Goal: Task Accomplishment & Management: Manage account settings

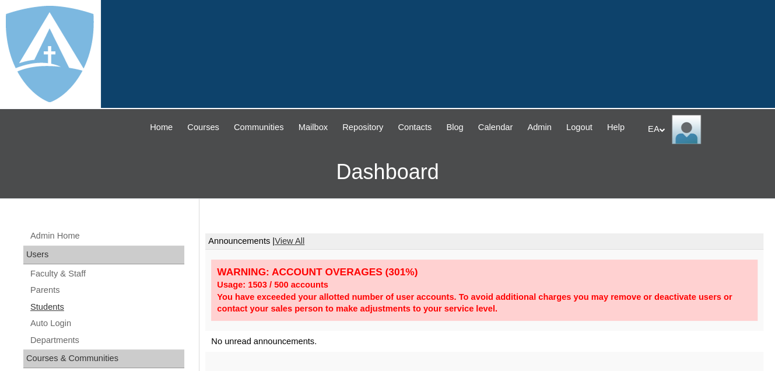
click at [43, 314] on link "Students" at bounding box center [106, 307] width 155 height 15
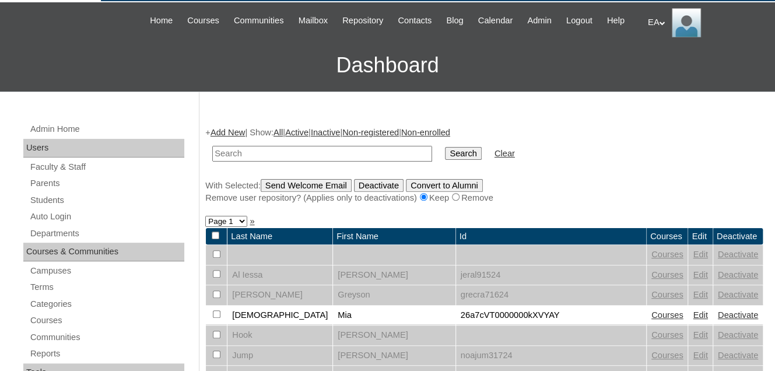
scroll to position [117, 0]
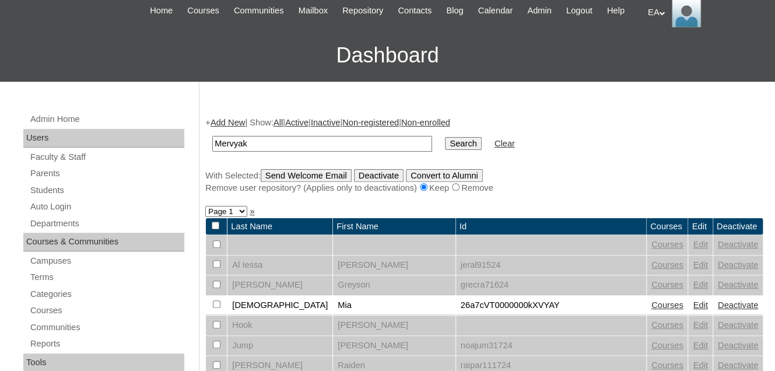
type input "Mervyak"
click at [445, 137] on input "Search" at bounding box center [463, 143] width 36 height 13
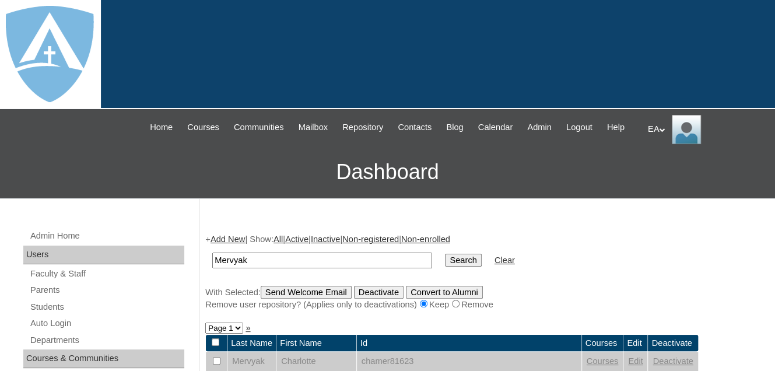
scroll to position [175, 0]
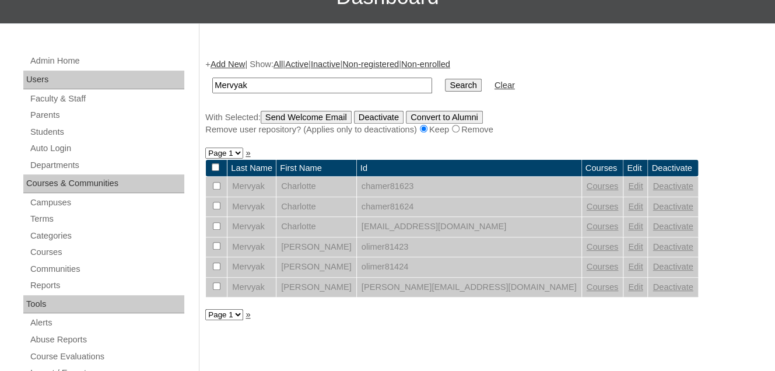
click at [220, 230] on input "checkbox" at bounding box center [217, 226] width 8 height 8
checkbox input "true"
click at [628, 231] on link "Edit" at bounding box center [635, 226] width 15 height 9
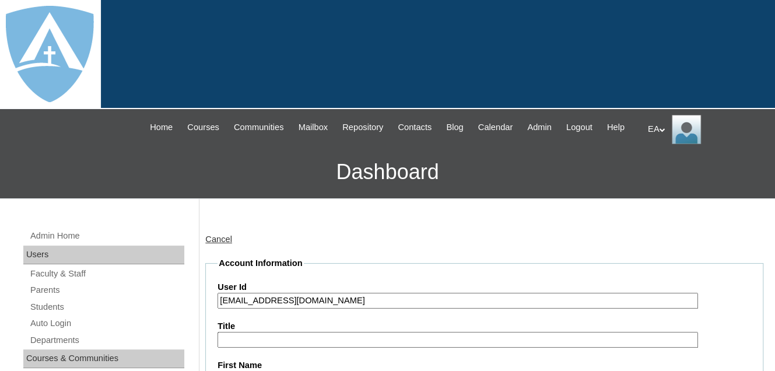
type input "primarystudentEA"
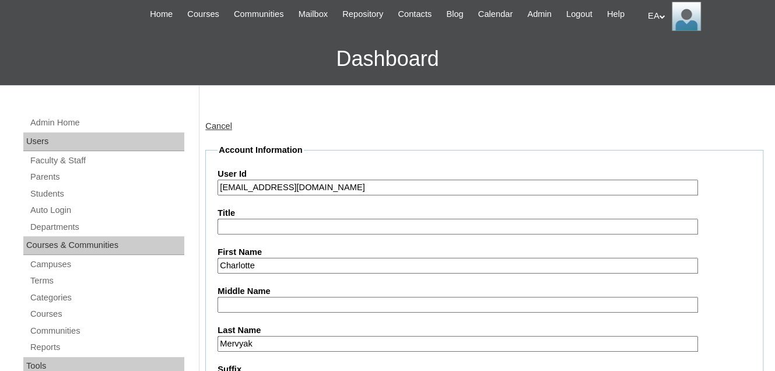
scroll to position [58, 0]
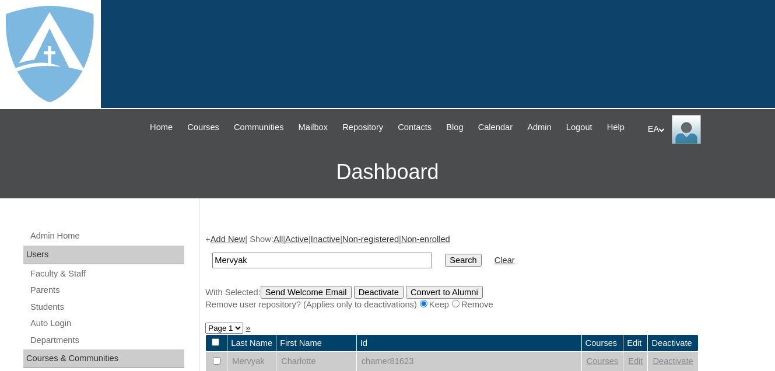
scroll to position [160, 0]
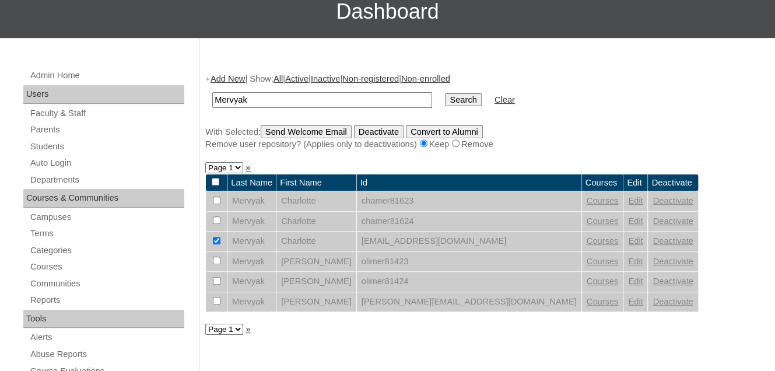
click at [628, 246] on link "Edit" at bounding box center [635, 240] width 15 height 9
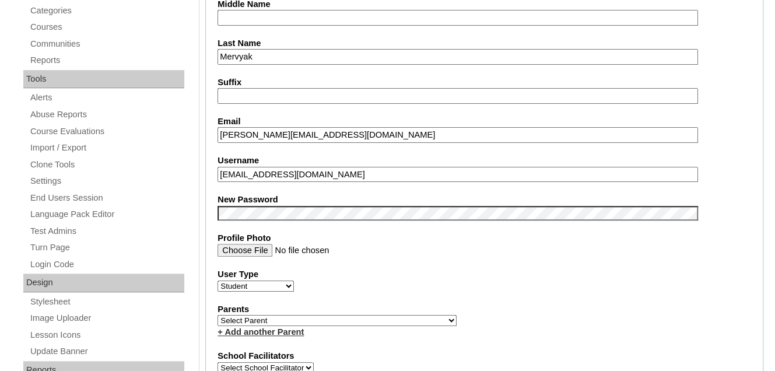
scroll to position [408, 0]
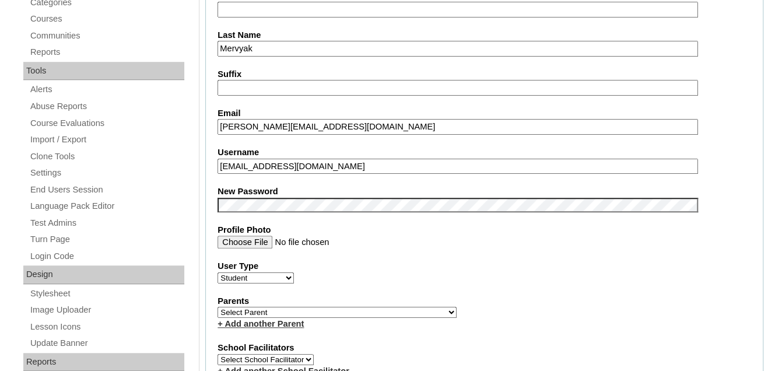
drag, startPoint x: 400, startPoint y: 174, endPoint x: 204, endPoint y: 193, distance: 197.4
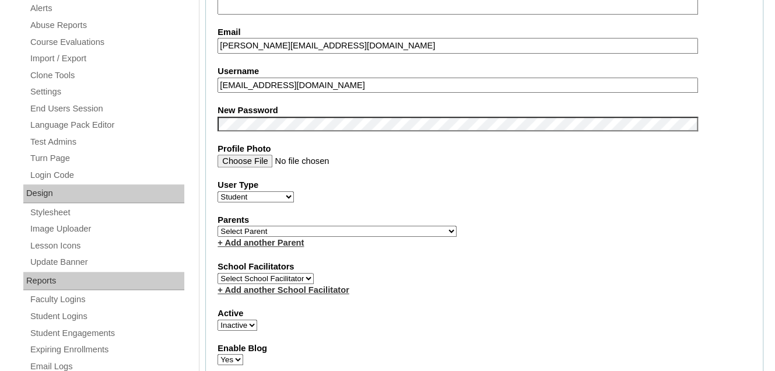
scroll to position [583, 0]
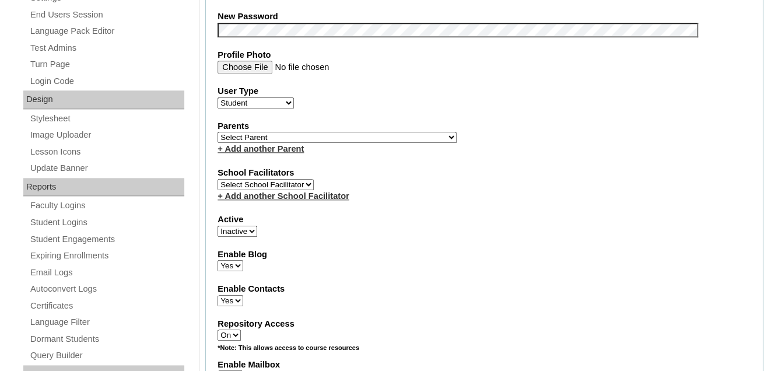
click at [249, 232] on select "Active Inactive" at bounding box center [238, 231] width 40 height 11
select select "1"
click at [218, 230] on select "Active Inactive" at bounding box center [238, 231] width 40 height 11
click at [313, 237] on div "Active Active Inactive" at bounding box center [485, 225] width 534 height 23
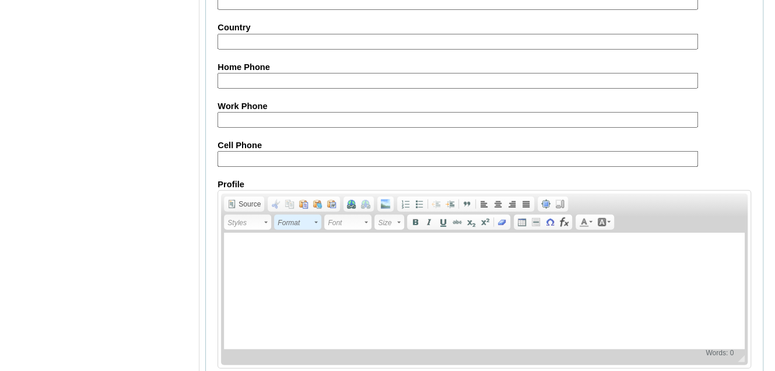
scroll to position [1451, 0]
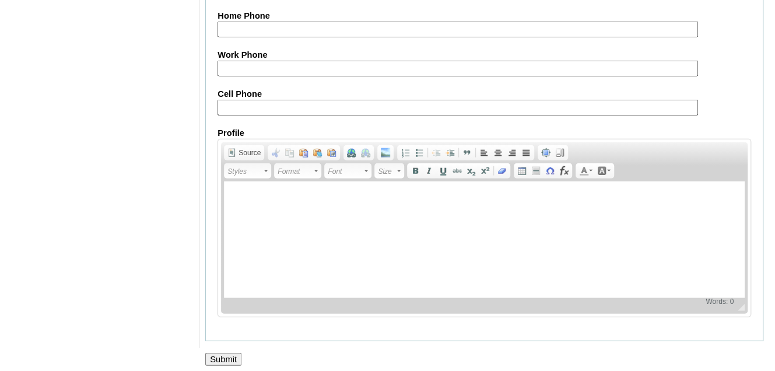
click at [216, 353] on input "Submit" at bounding box center [223, 359] width 36 height 13
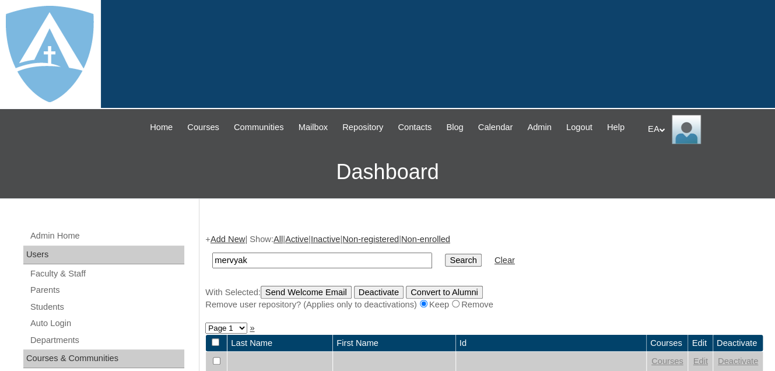
type input "mervyak"
click at [445, 267] on input "Search" at bounding box center [463, 260] width 36 height 13
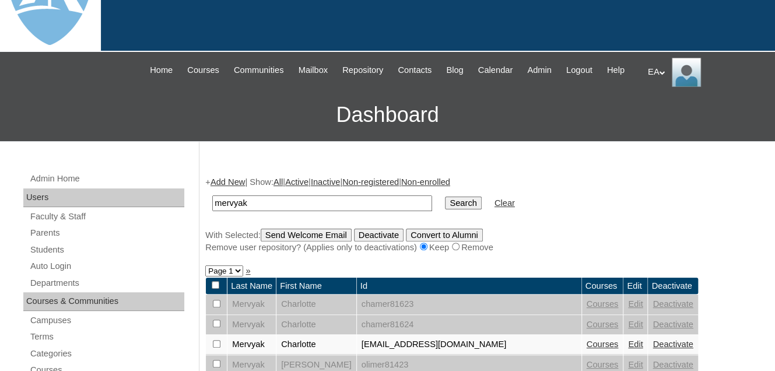
scroll to position [175, 0]
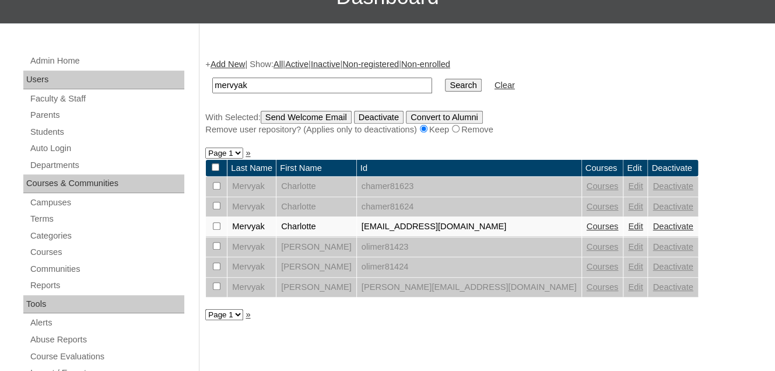
click at [587, 231] on link "Courses" at bounding box center [603, 226] width 32 height 9
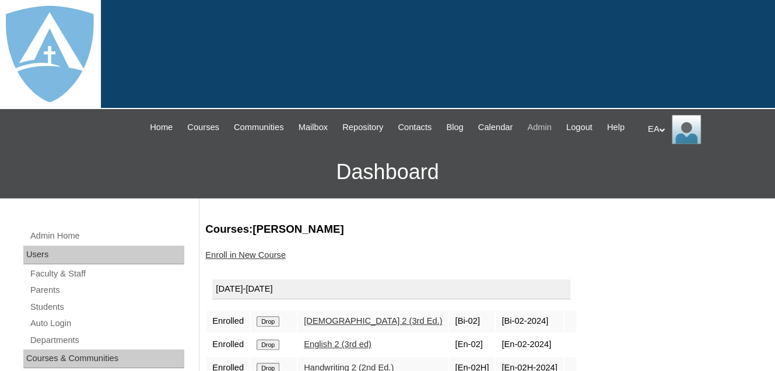
click at [552, 127] on span "Admin" at bounding box center [539, 127] width 25 height 13
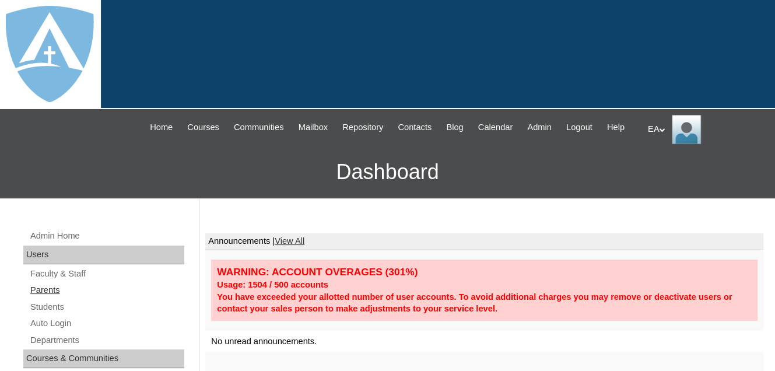
click at [50, 298] on link "Parents" at bounding box center [106, 290] width 155 height 15
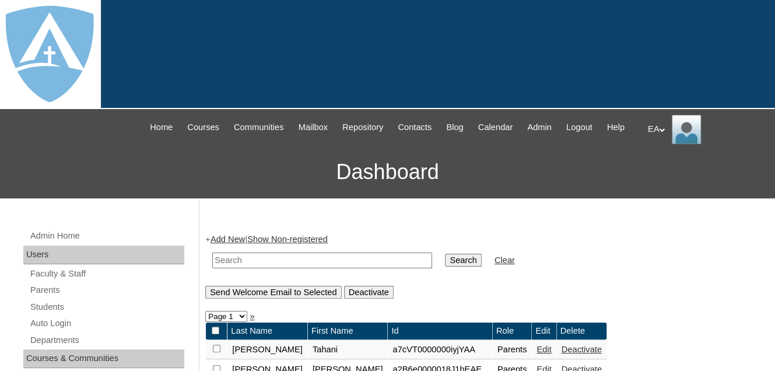
click at [243, 268] on input "text" at bounding box center [322, 261] width 220 height 16
type input "[PERSON_NAME]"
click at [445, 254] on input "Search" at bounding box center [463, 260] width 36 height 13
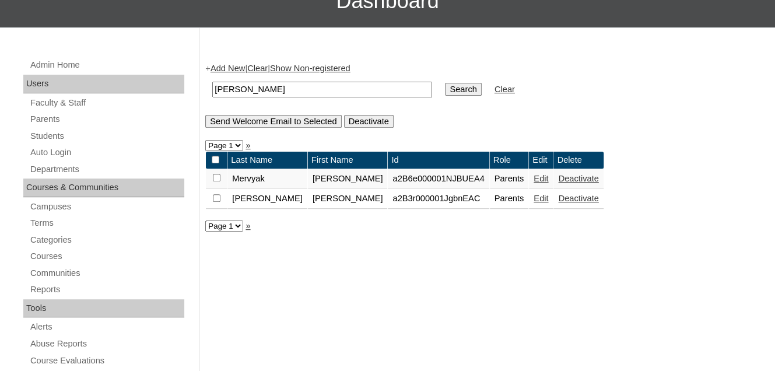
scroll to position [175, 0]
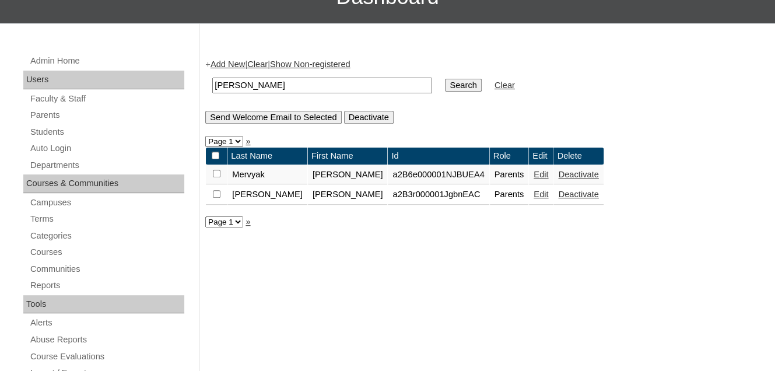
click at [540, 179] on link "Edit" at bounding box center [541, 174] width 15 height 9
